Goal: Check status: Check status

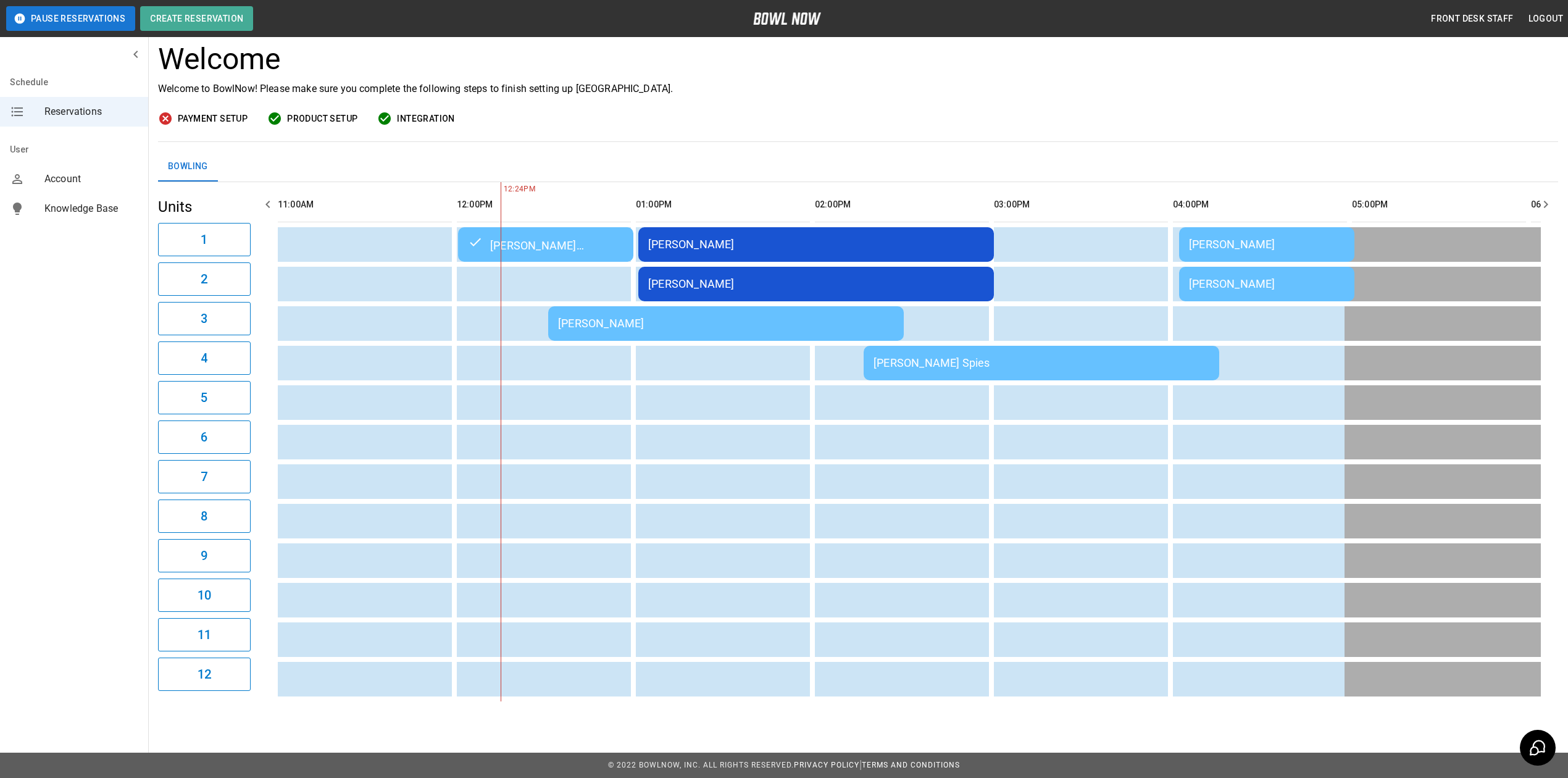
scroll to position [0, 179]
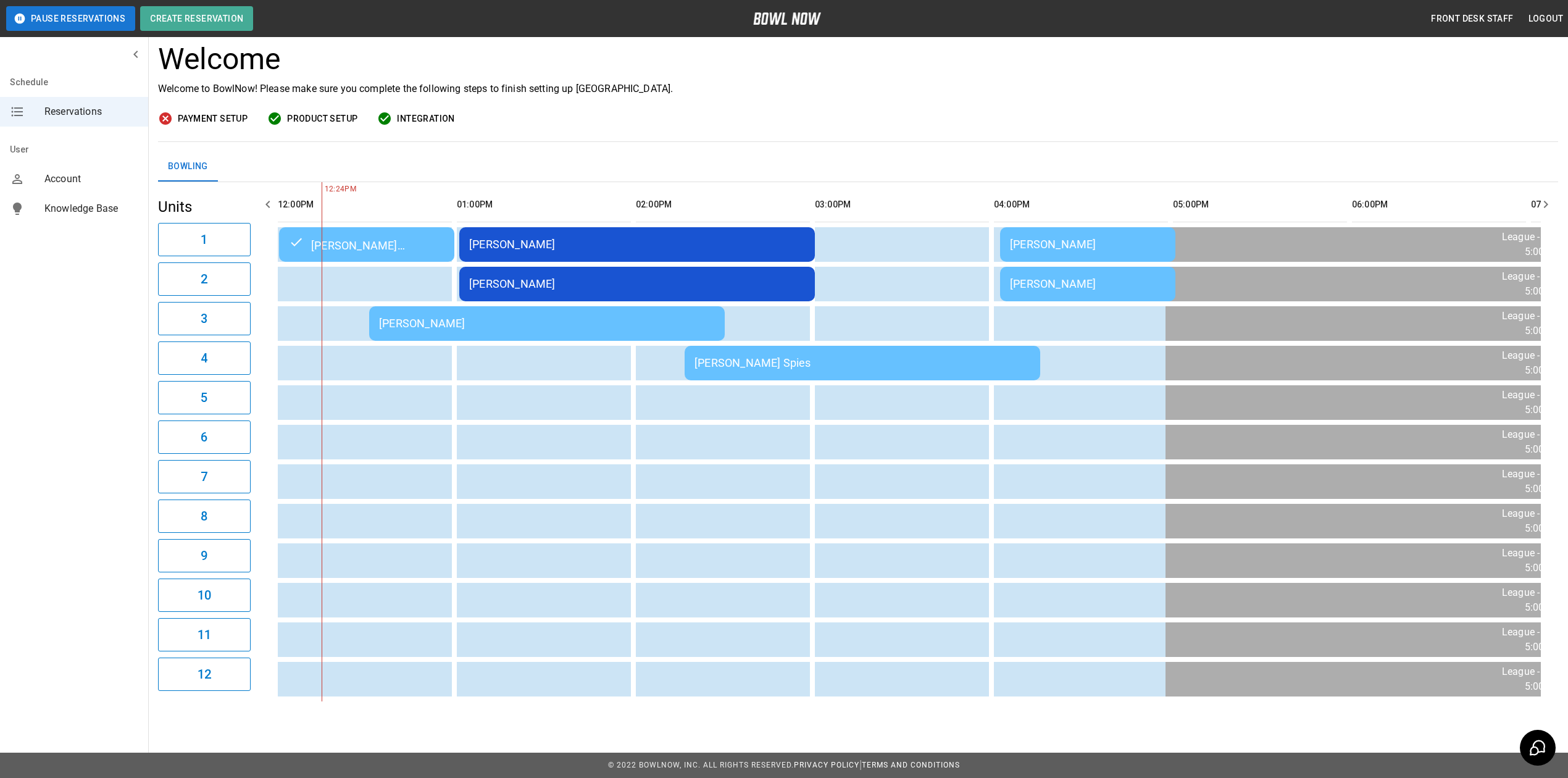
click at [531, 317] on td "[PERSON_NAME]" at bounding box center [547, 323] width 356 height 35
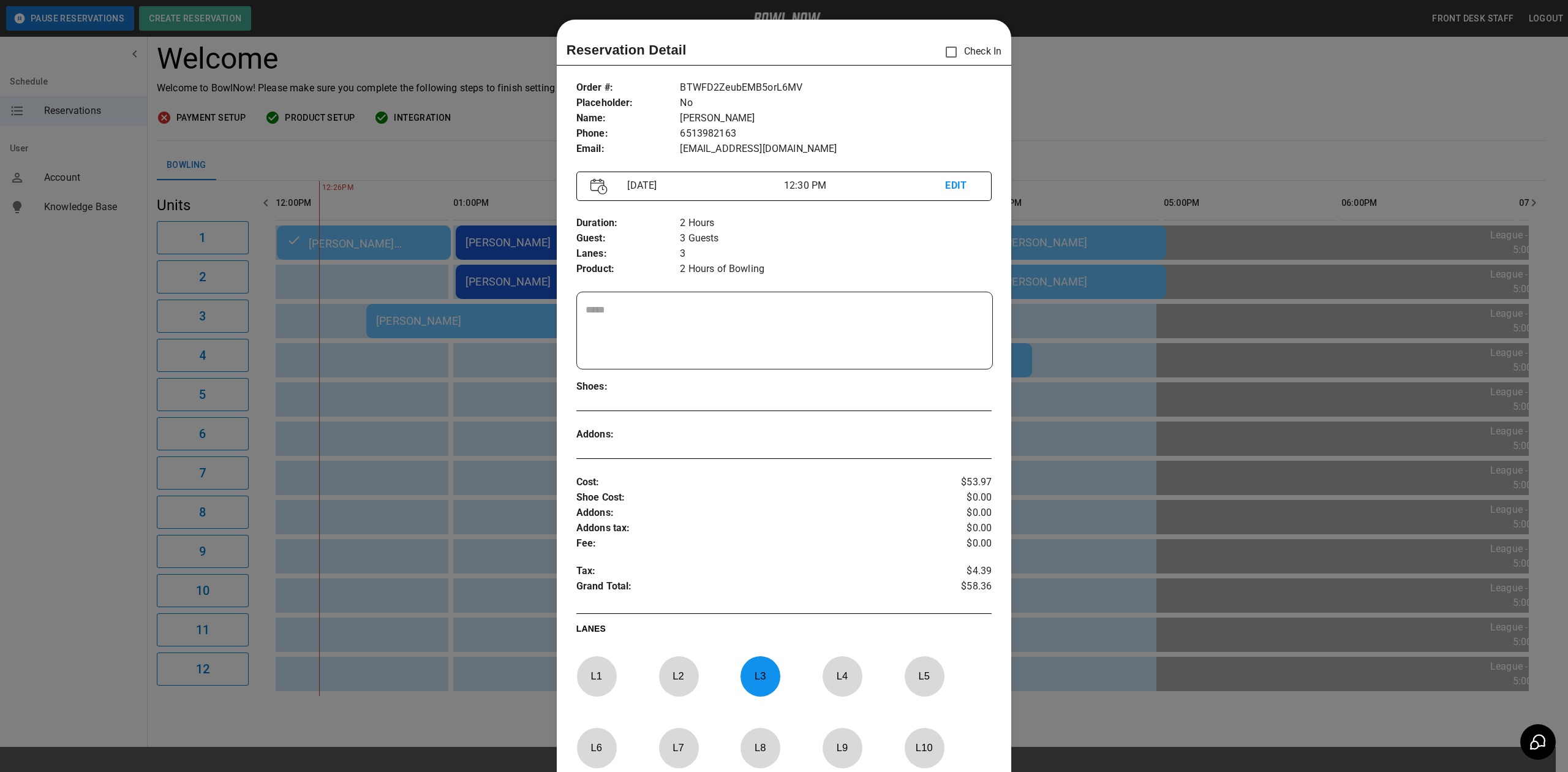
scroll to position [19, 0]
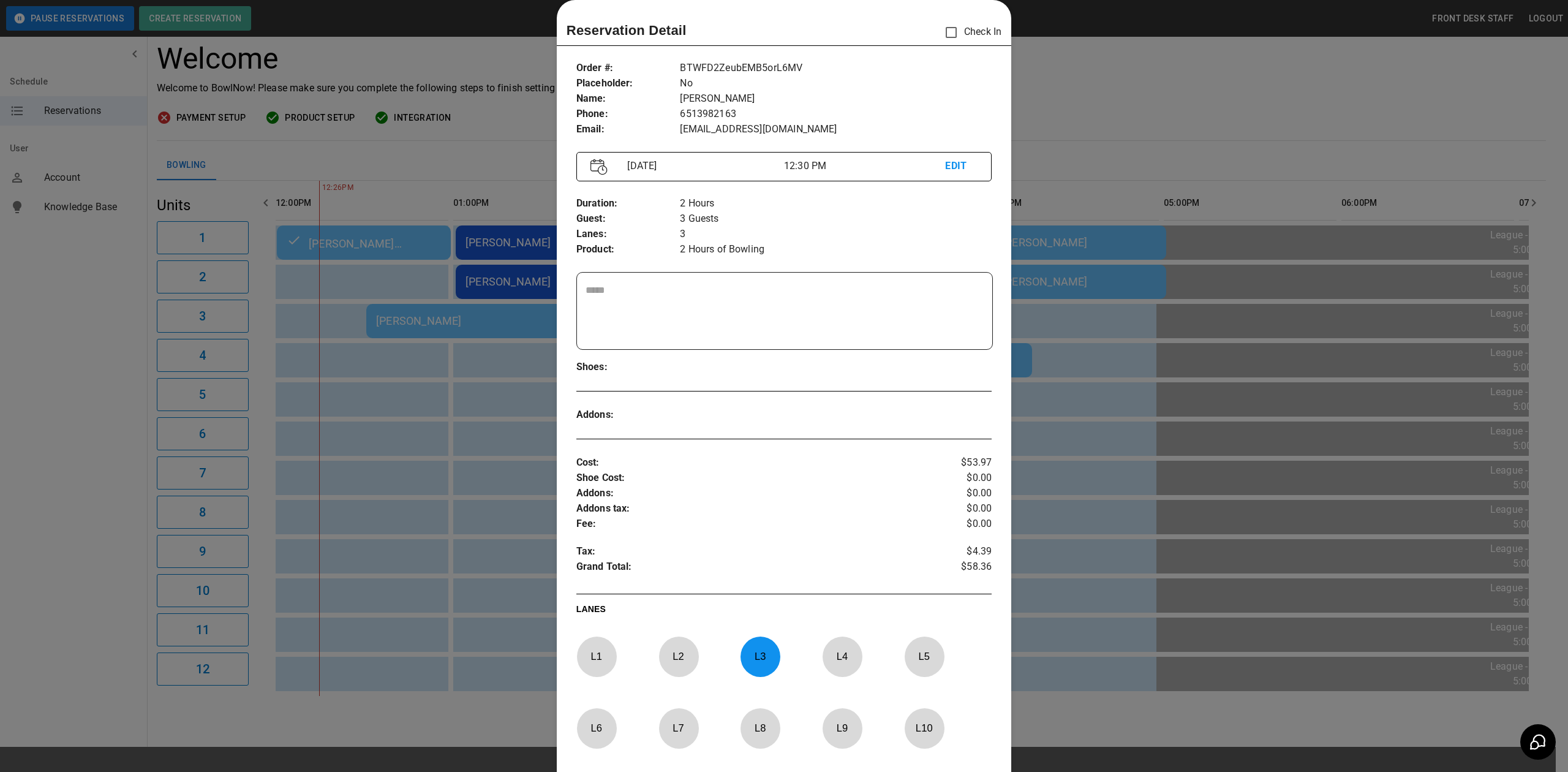
click at [1189, 94] on div at bounding box center [784, 386] width 1568 height 772
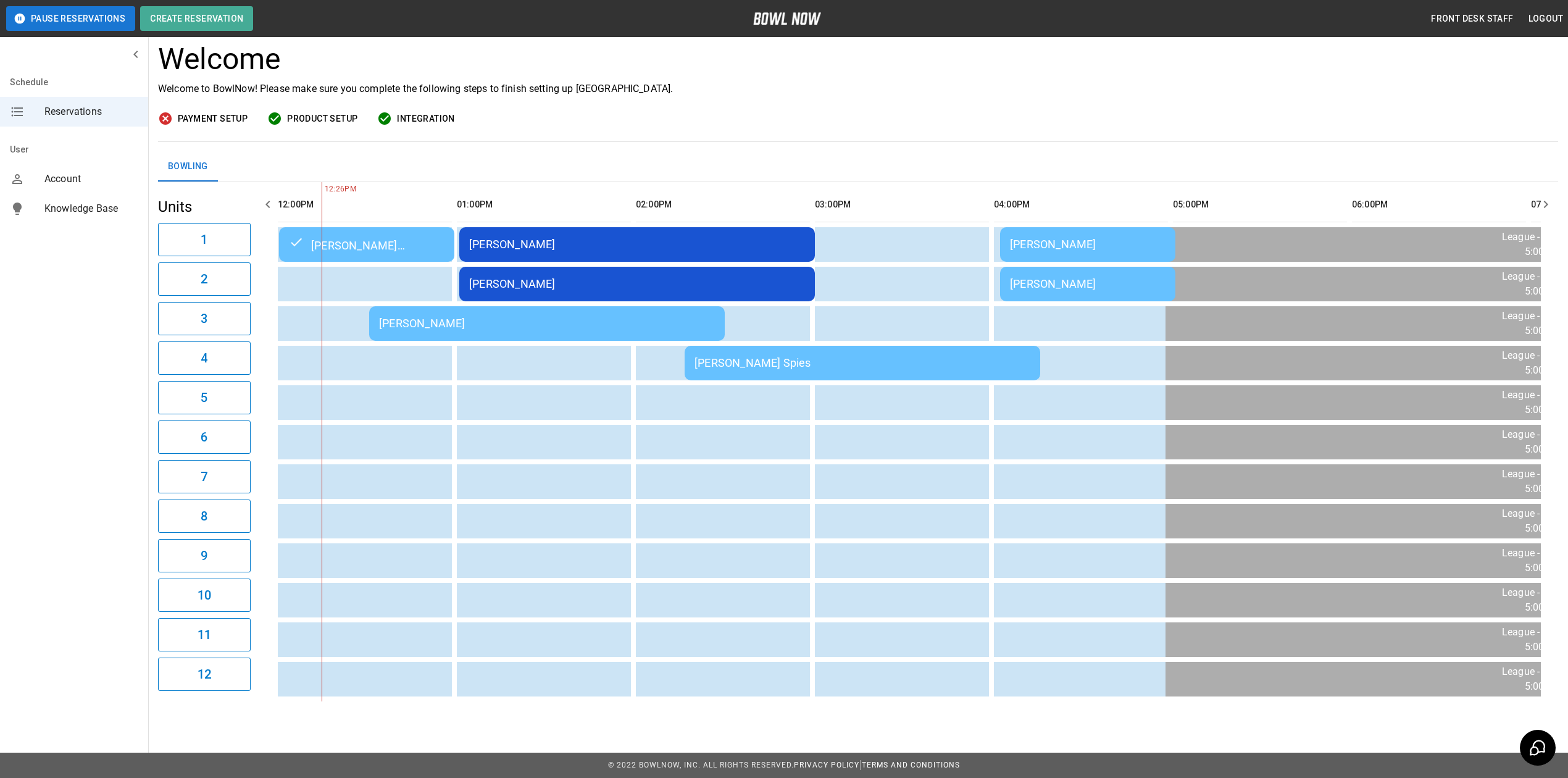
click at [445, 316] on div "[PERSON_NAME]" at bounding box center [547, 323] width 336 height 13
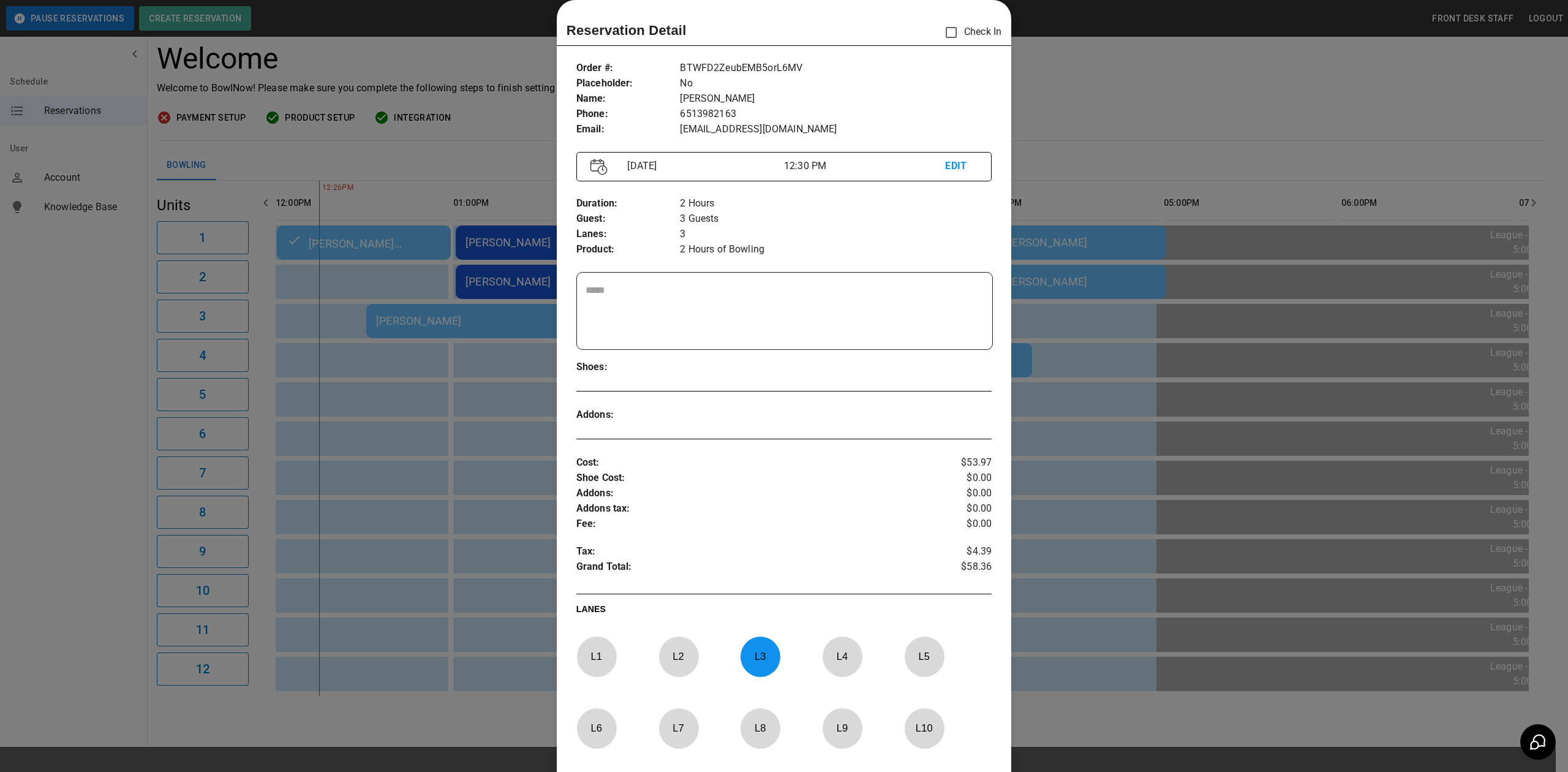
click at [1130, 94] on div at bounding box center [784, 386] width 1568 height 772
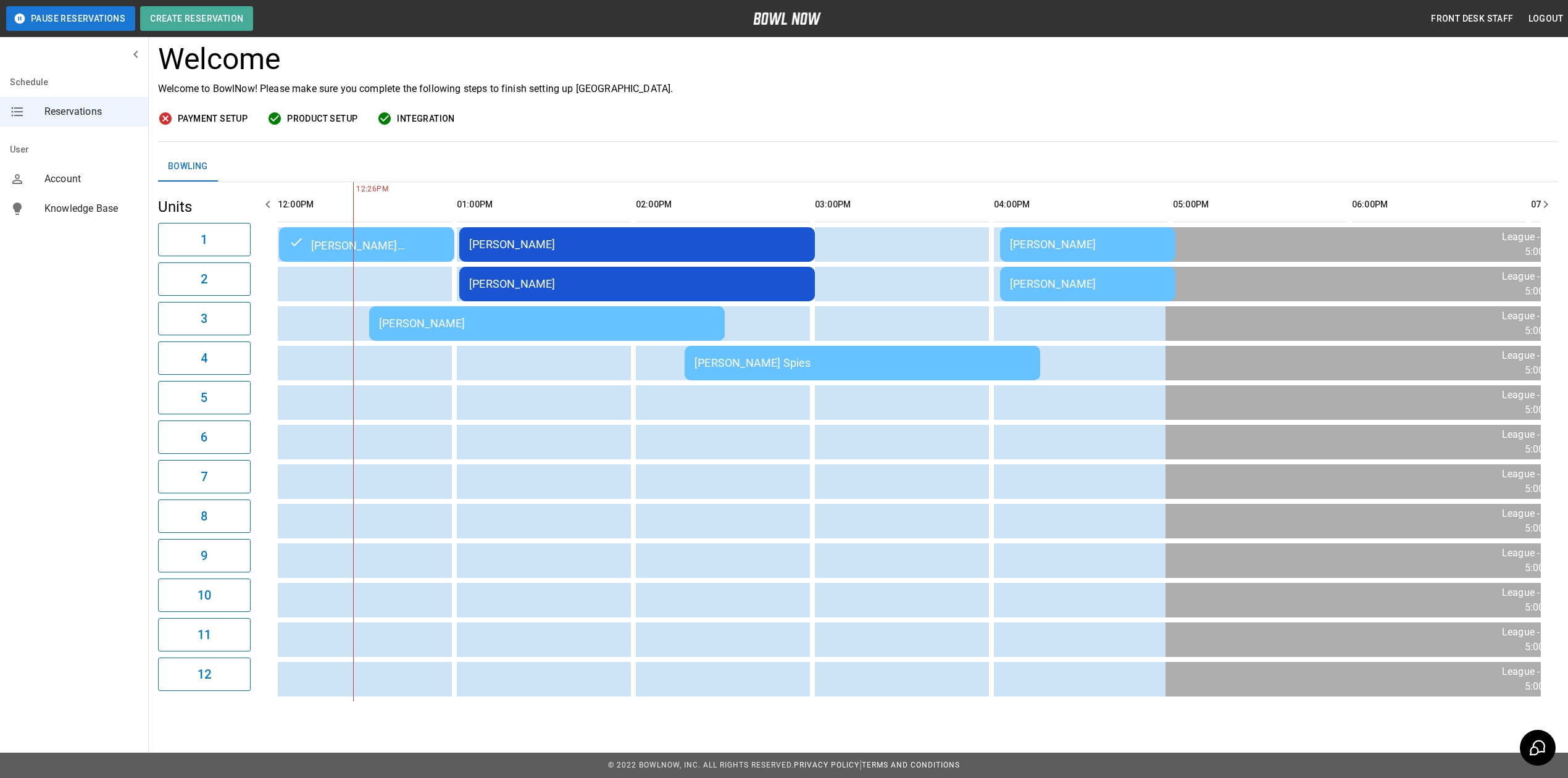
click at [438, 316] on div "[PERSON_NAME]" at bounding box center [547, 323] width 336 height 13
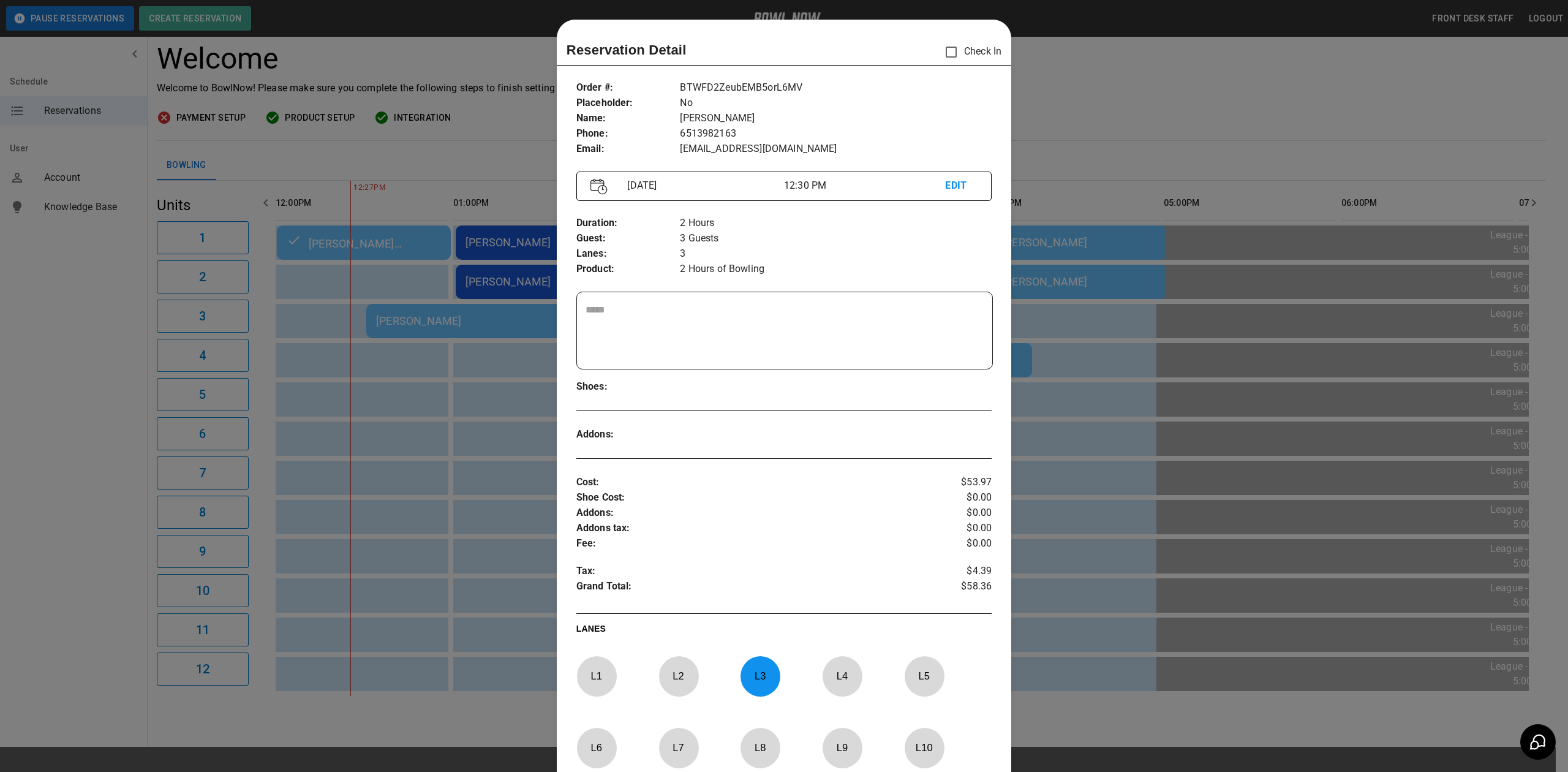
scroll to position [19, 0]
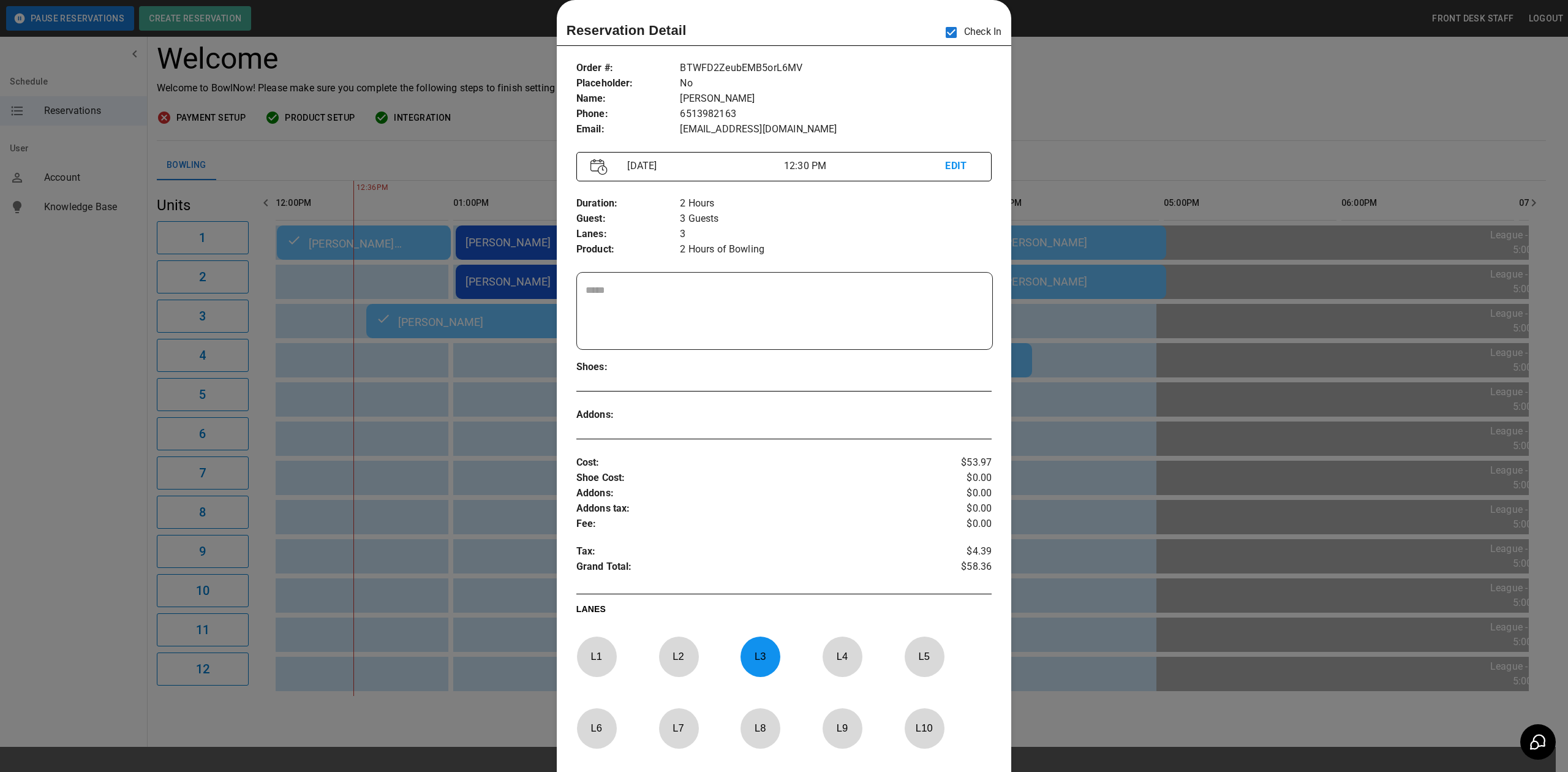
click at [1135, 101] on div at bounding box center [784, 386] width 1568 height 772
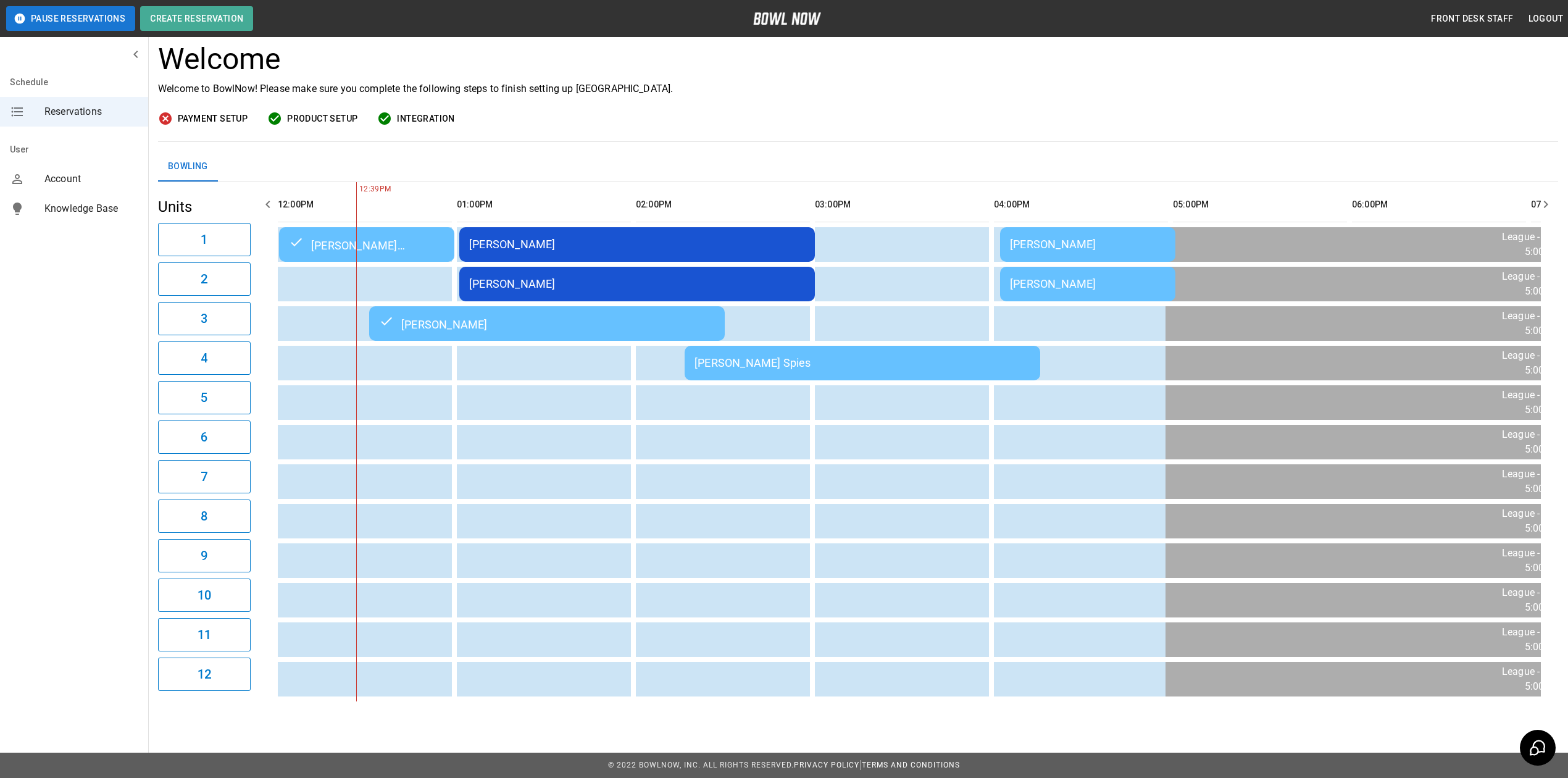
click at [638, 227] on td "[PERSON_NAME]" at bounding box center [637, 244] width 356 height 35
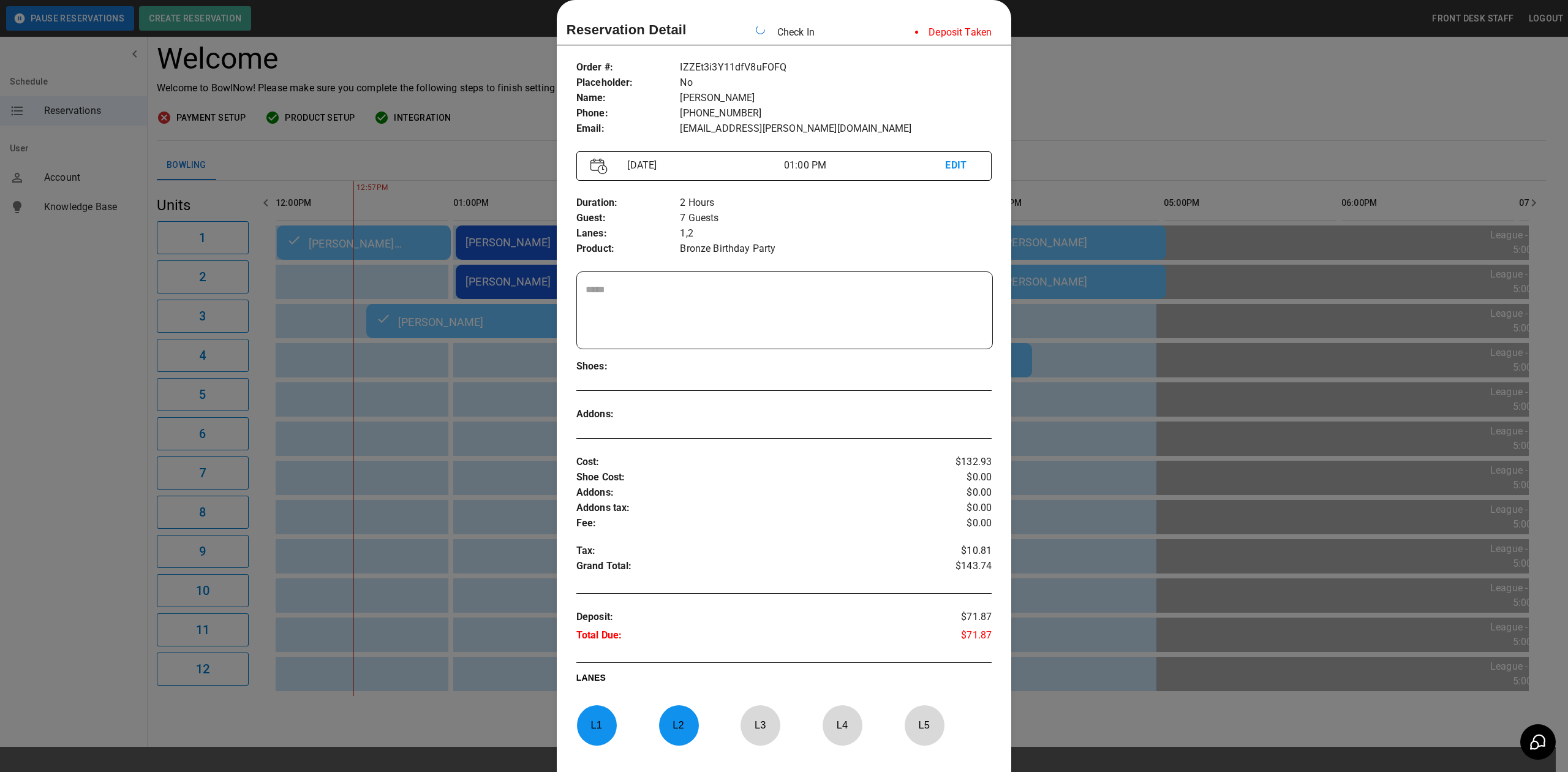
click at [1080, 69] on div at bounding box center [784, 386] width 1568 height 772
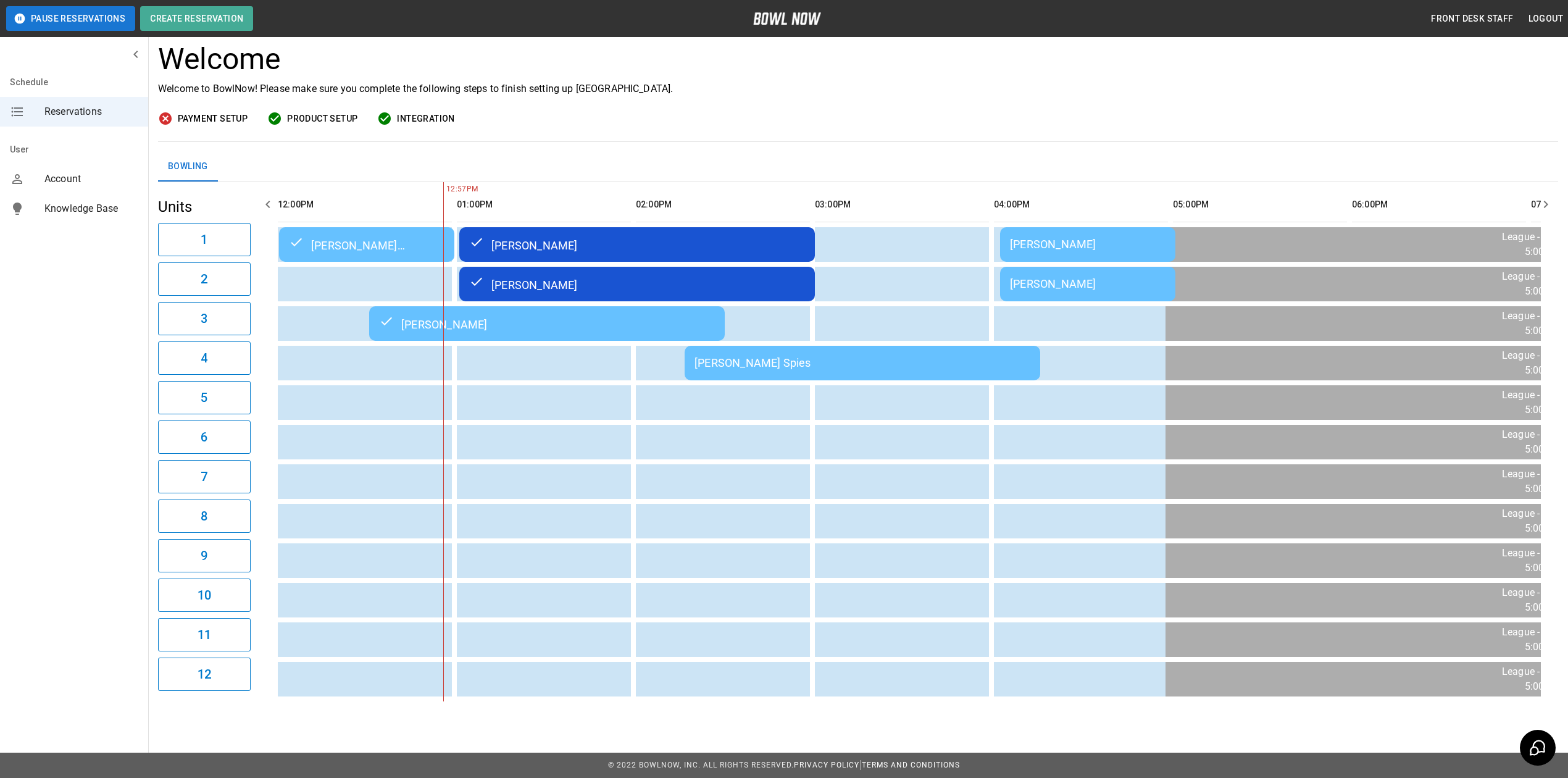
click at [828, 359] on td "[PERSON_NAME] Spies" at bounding box center [863, 363] width 356 height 35
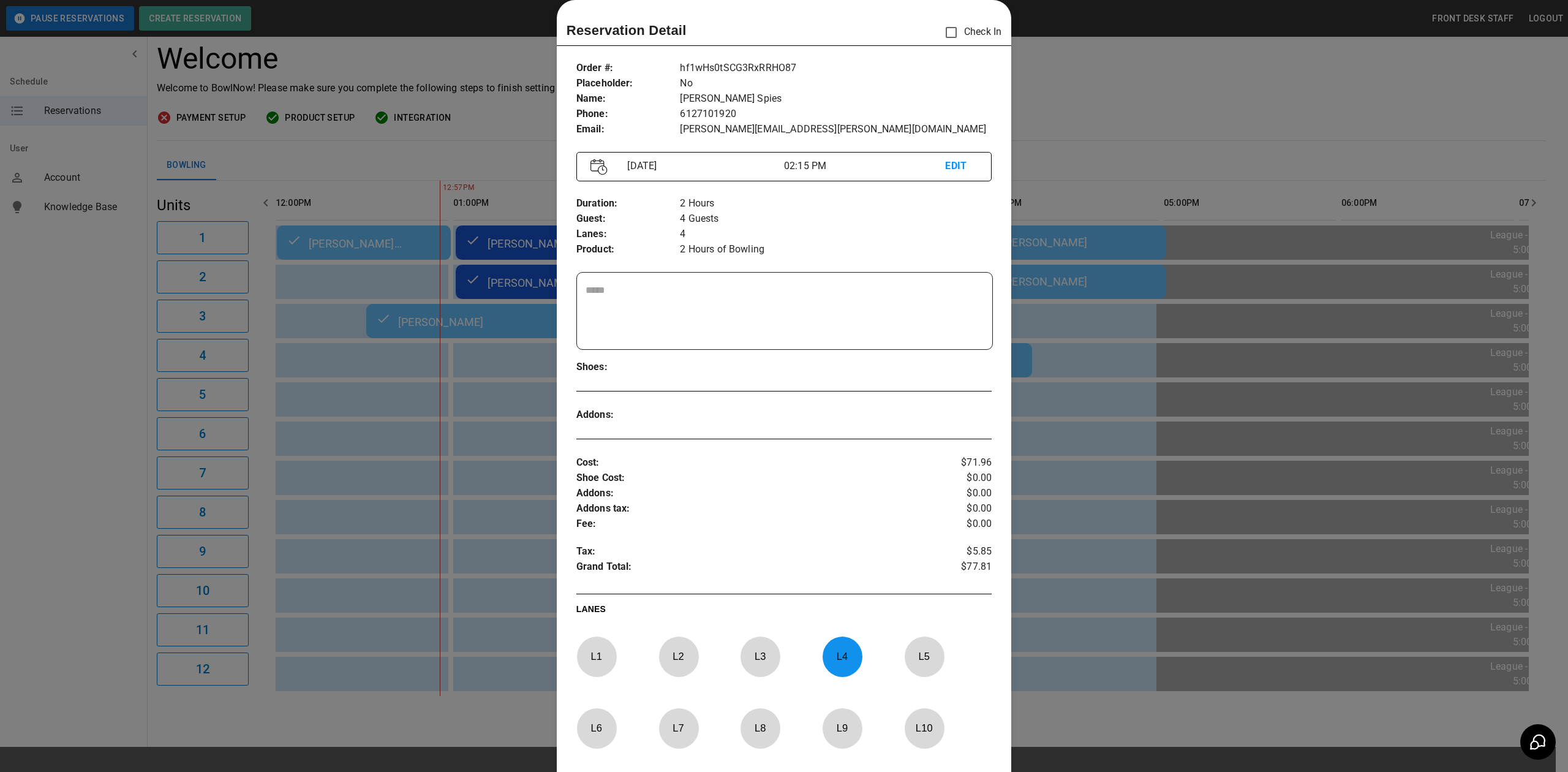
click at [1084, 85] on div at bounding box center [784, 386] width 1568 height 772
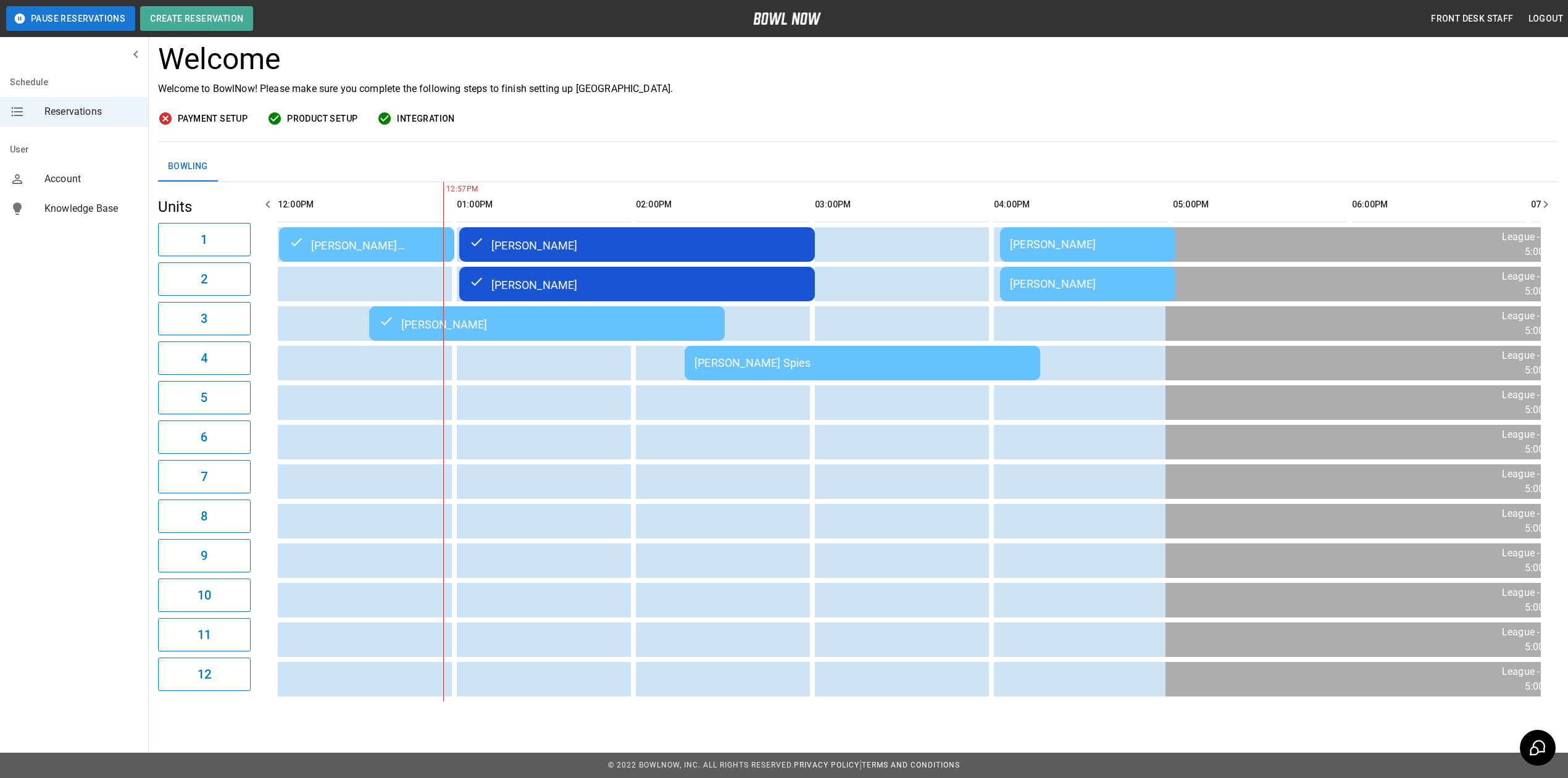
click at [799, 369] on table "Liz Marie Kohoutek Katelyn Forsell Andrea Boulka Katelyn Forsell Andrea Boulka …" at bounding box center [1268, 441] width 2349 height 519
click at [792, 356] on div "[PERSON_NAME] Spies" at bounding box center [863, 363] width 336 height 13
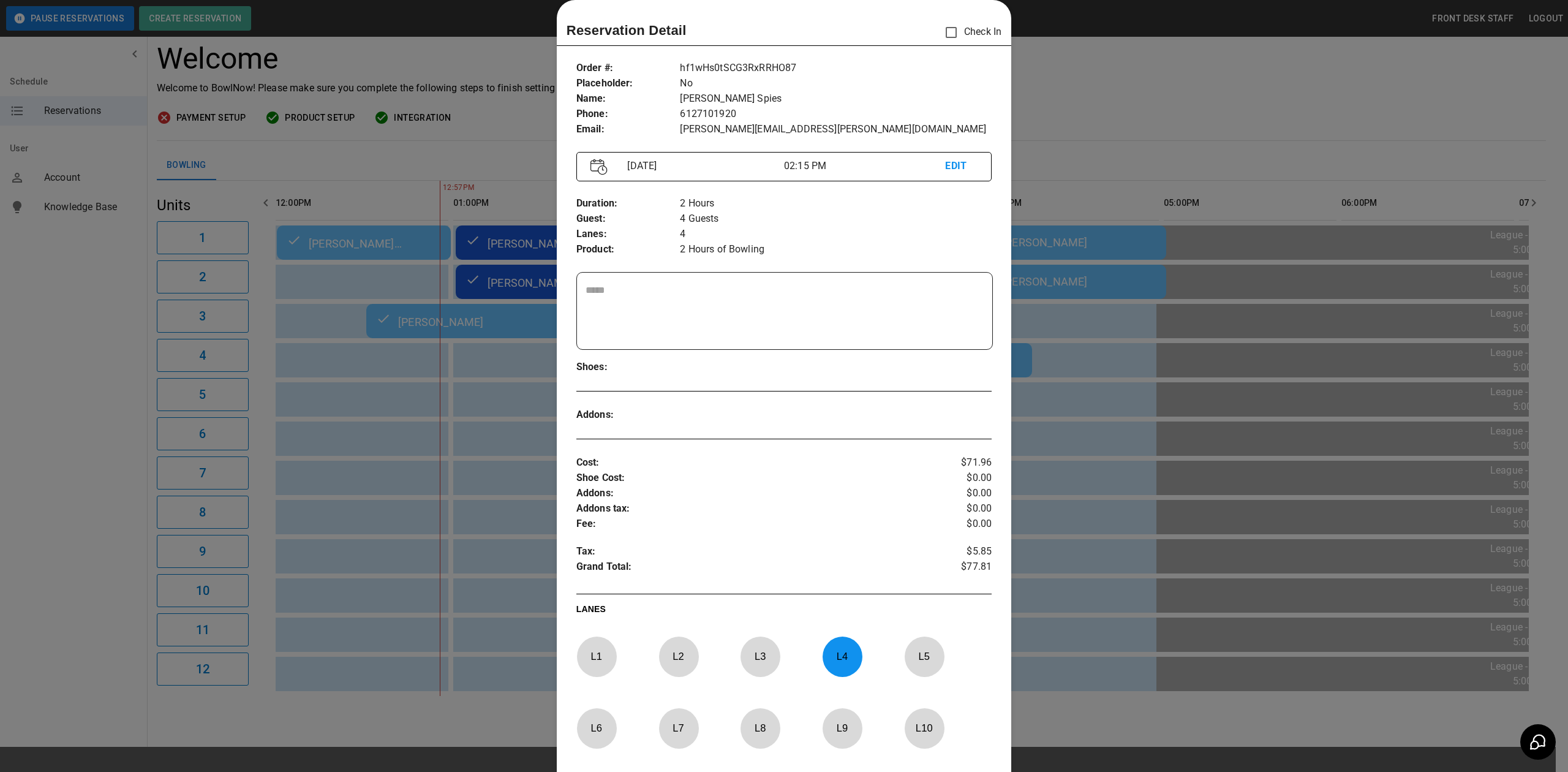
click at [1064, 107] on div at bounding box center [784, 386] width 1568 height 772
